Goal: Find specific page/section: Find specific page/section

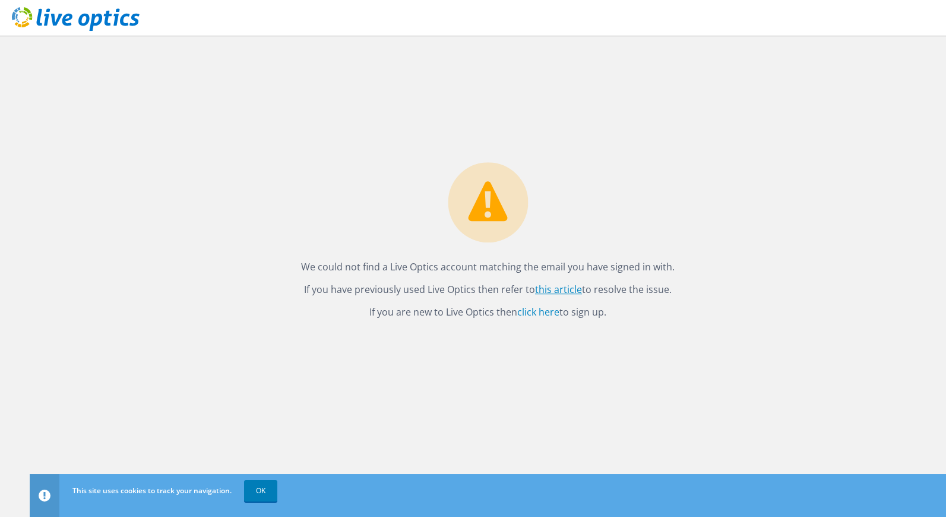
click at [552, 290] on link "this article" at bounding box center [558, 289] width 47 height 13
click at [261, 489] on link "OK" at bounding box center [260, 490] width 33 height 21
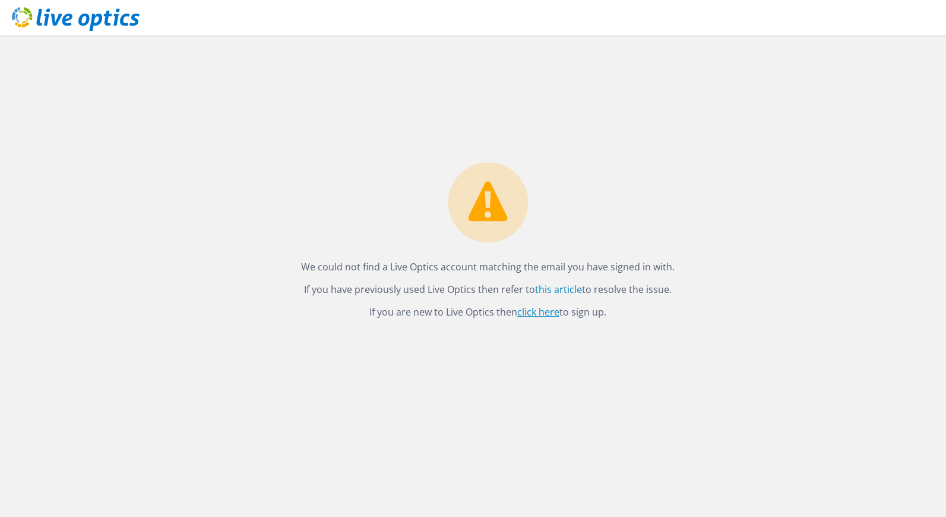
click at [529, 314] on link "click here" at bounding box center [538, 311] width 42 height 13
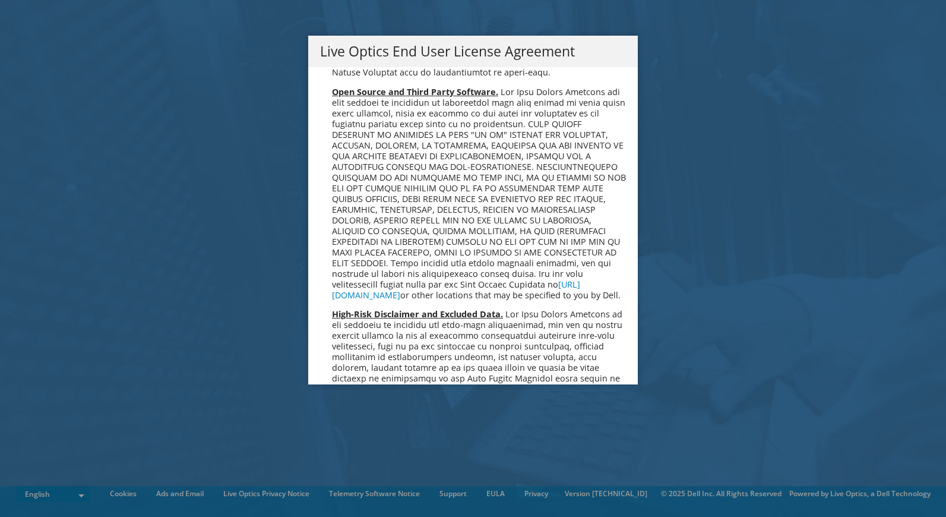
scroll to position [3314, 0]
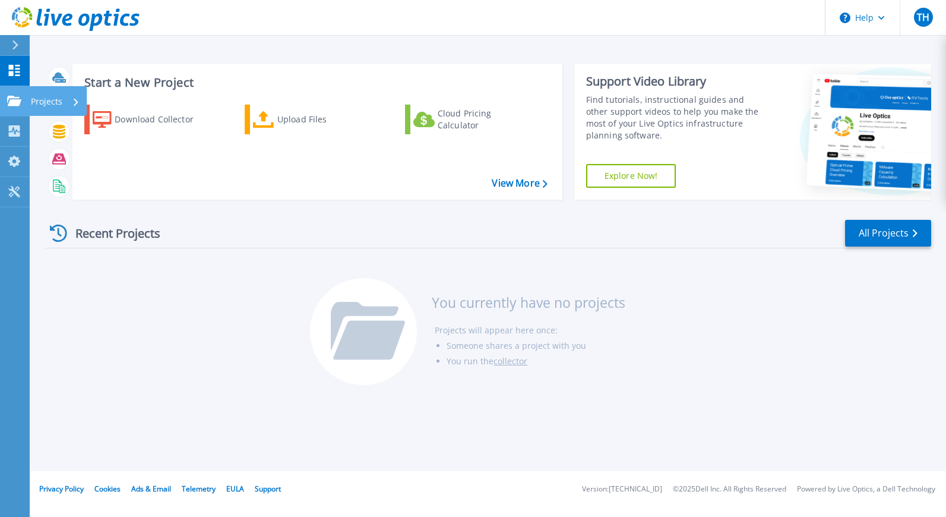
click at [16, 99] on icon at bounding box center [14, 101] width 14 height 10
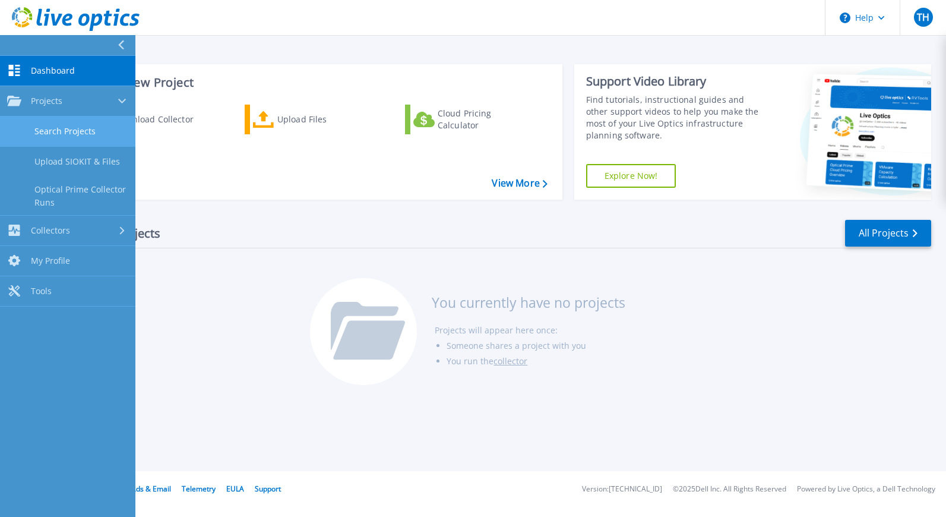
click at [62, 128] on link "Search Projects" at bounding box center [67, 131] width 135 height 30
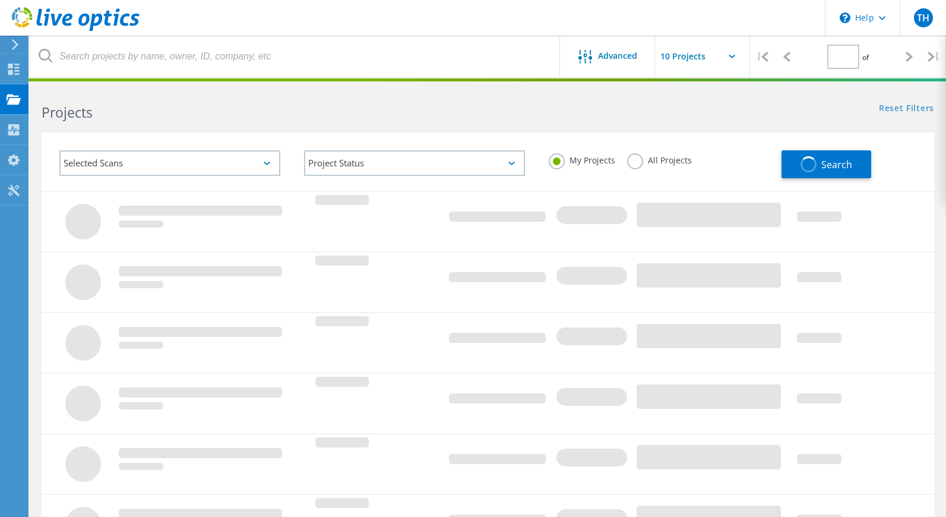
type input "1"
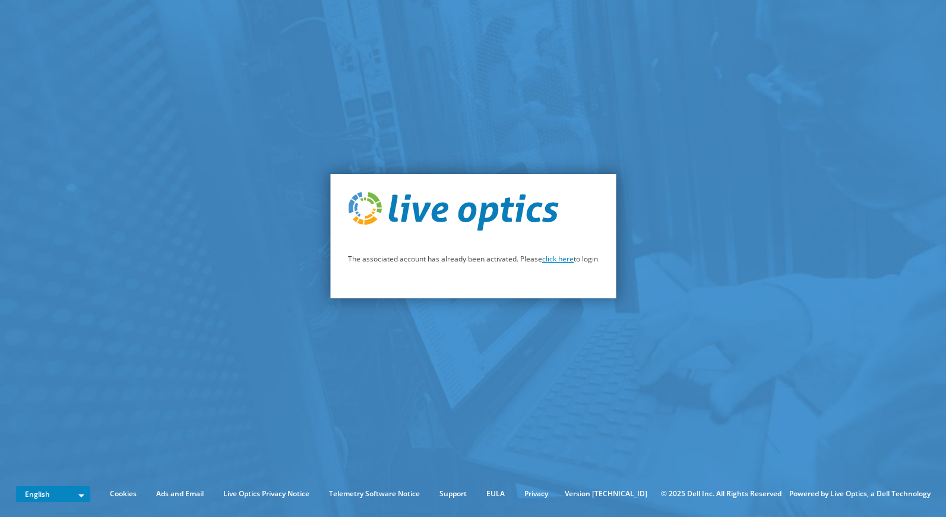
click at [543, 260] on link "click here" at bounding box center [557, 259] width 31 height 10
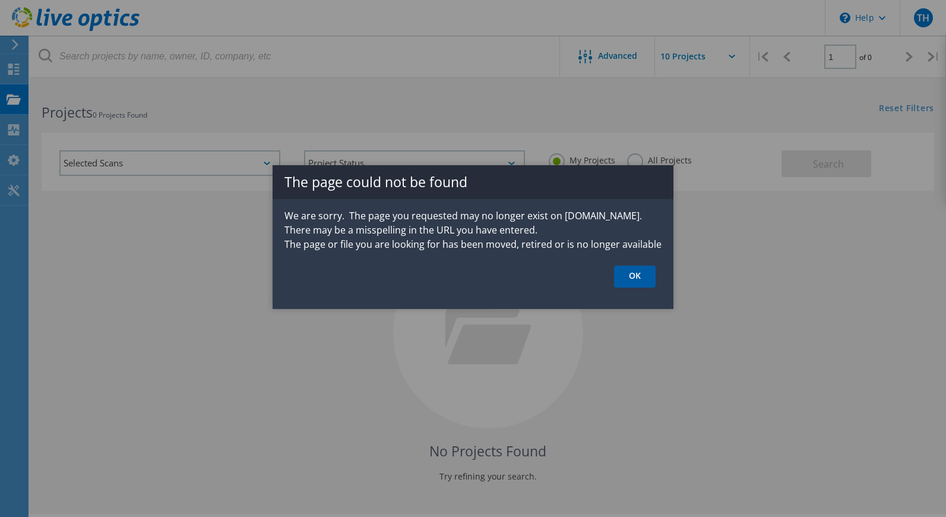
click at [640, 265] on link "OK" at bounding box center [635, 276] width 42 height 22
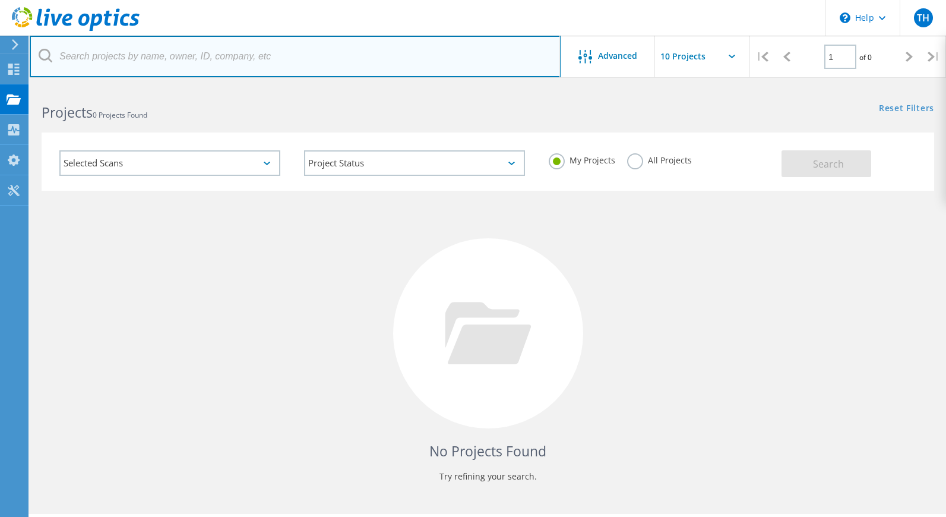
click at [113, 62] on input "text" at bounding box center [295, 57] width 531 height 42
paste input "COW_VXRAILs_Plus_ASR"
type input "COW_VXRAILs_Plus_ASR"
click at [169, 62] on input "COW_VXRAILs_Plus_ASR" at bounding box center [295, 57] width 531 height 42
